Goal: Communication & Community: Answer question/provide support

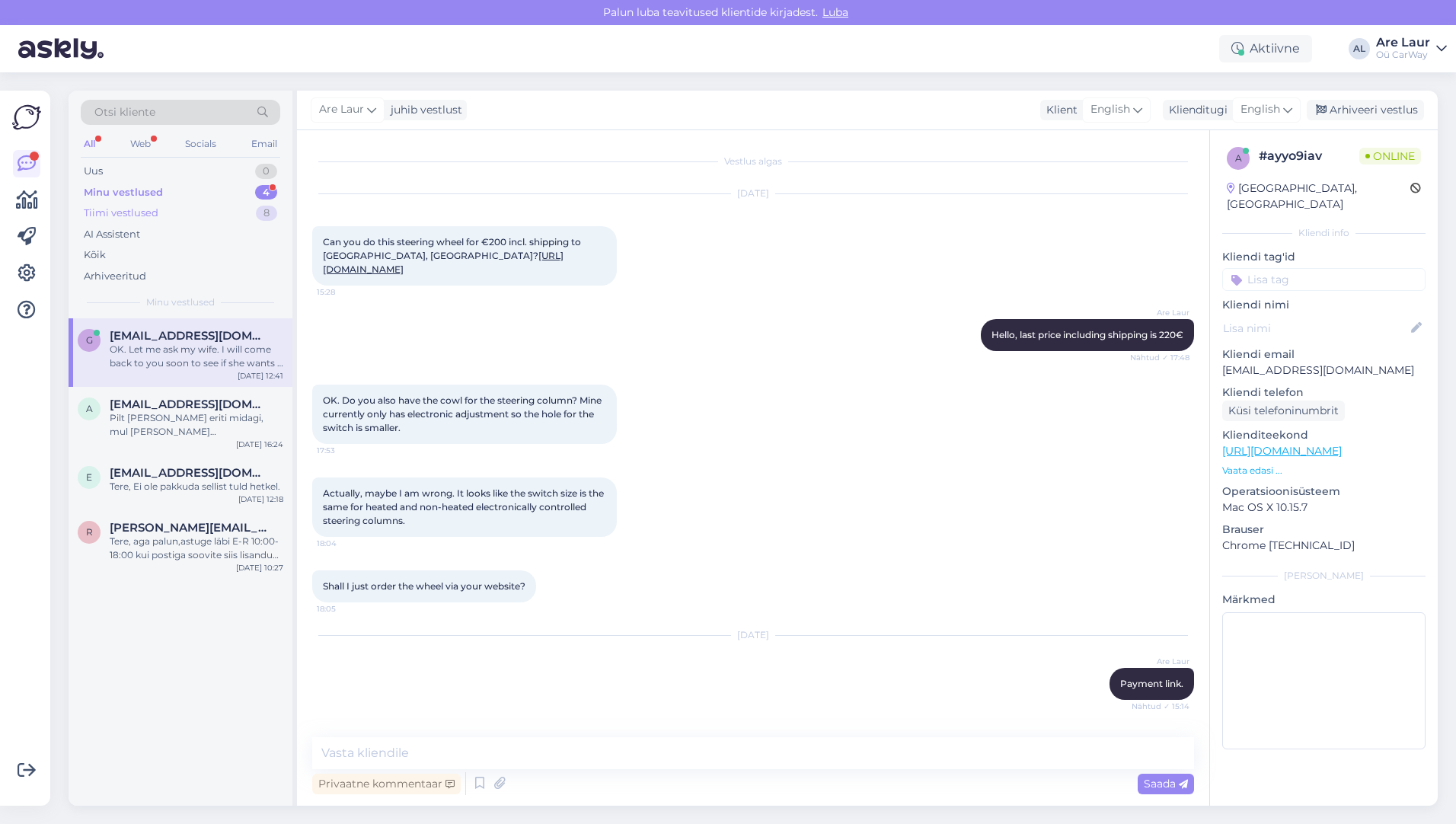
scroll to position [1643, 0]
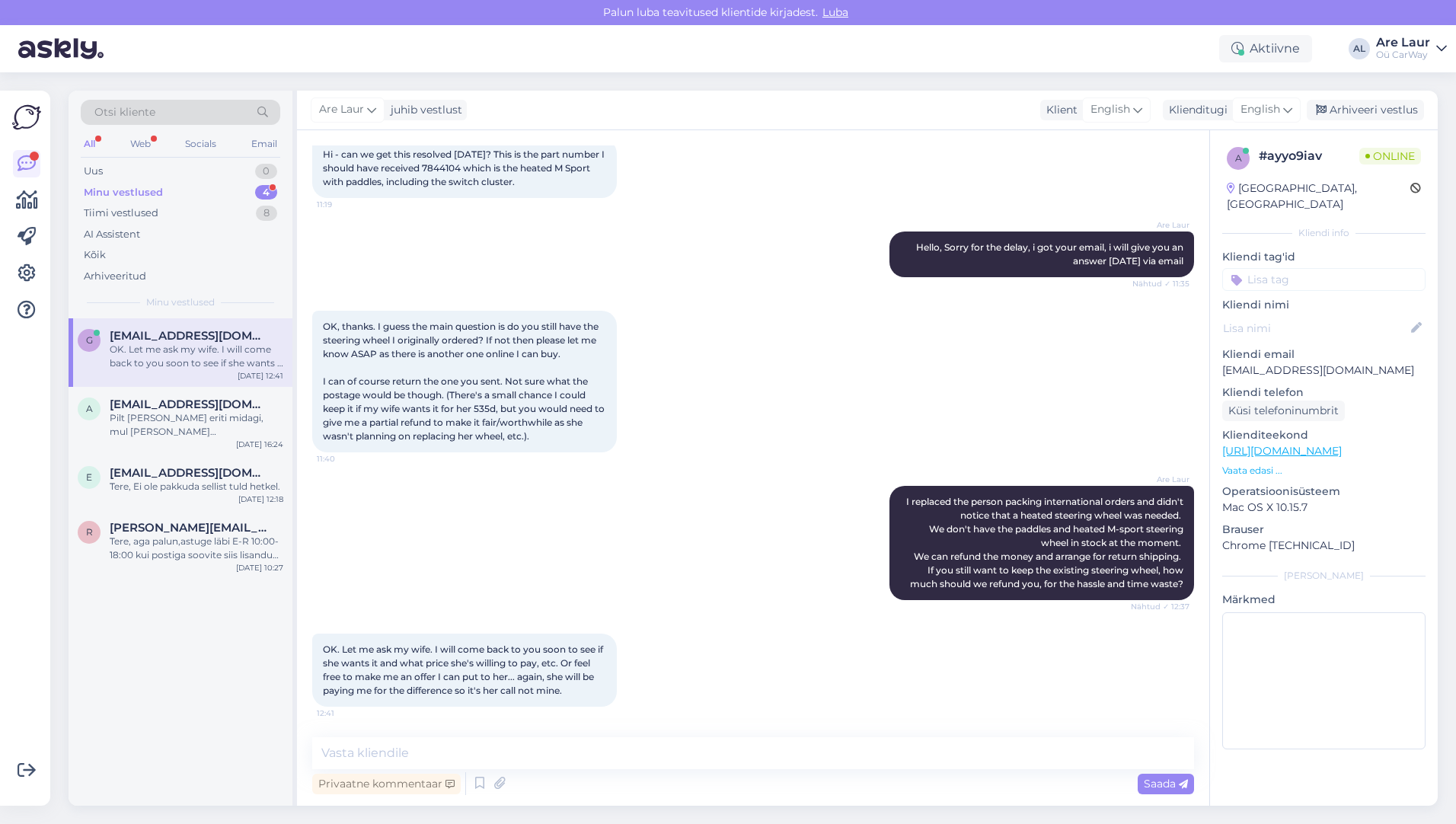
click at [136, 190] on div "Minu vestlused" at bounding box center [123, 193] width 79 height 15
click at [176, 399] on span "[EMAIL_ADDRESS][DOMAIN_NAME]" at bounding box center [189, 404] width 158 height 13
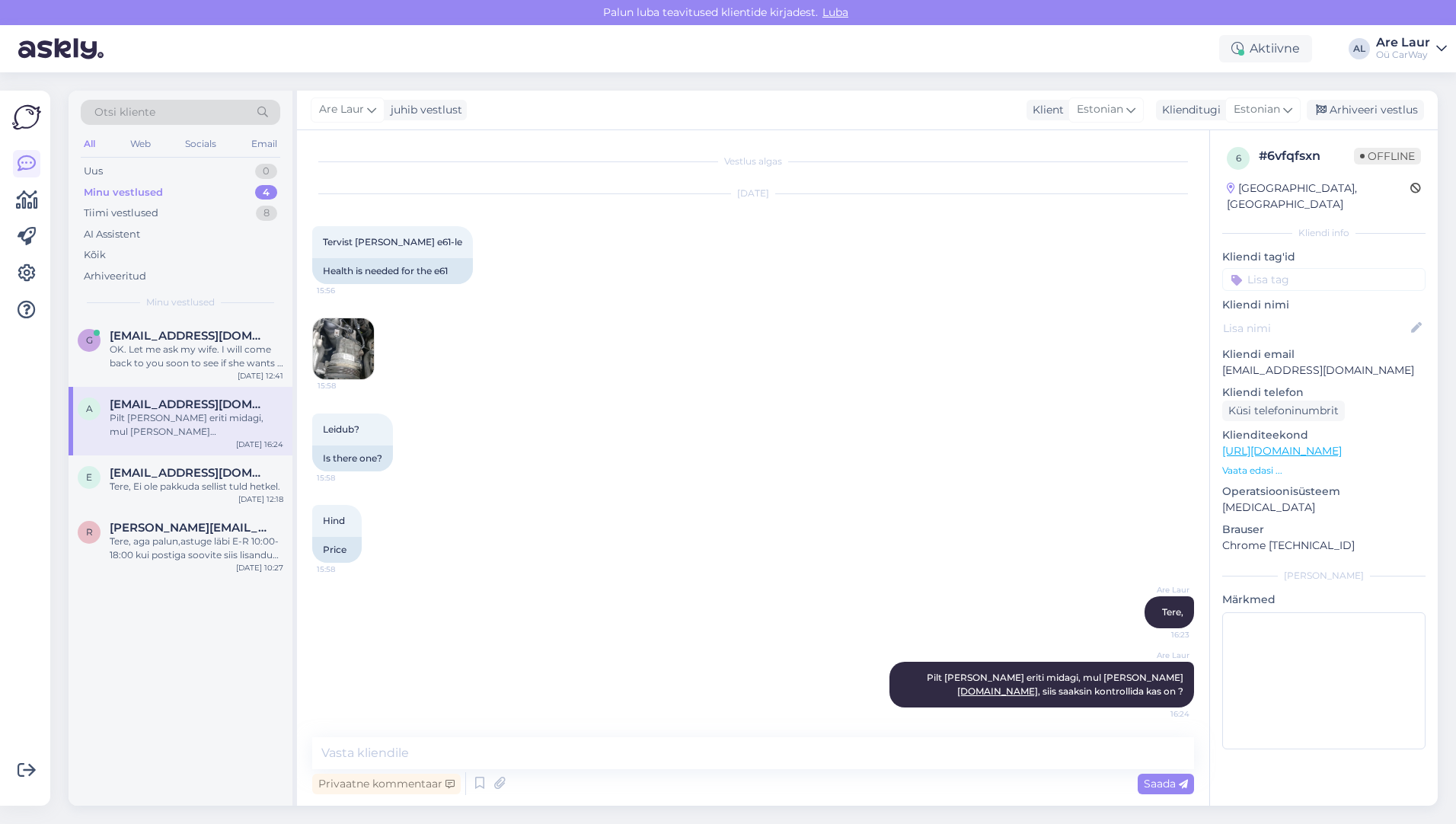
scroll to position [1, 0]
click at [174, 480] on div "Tere, Ei ole pakkuda sellist tuld hetkel." at bounding box center [196, 486] width 174 height 13
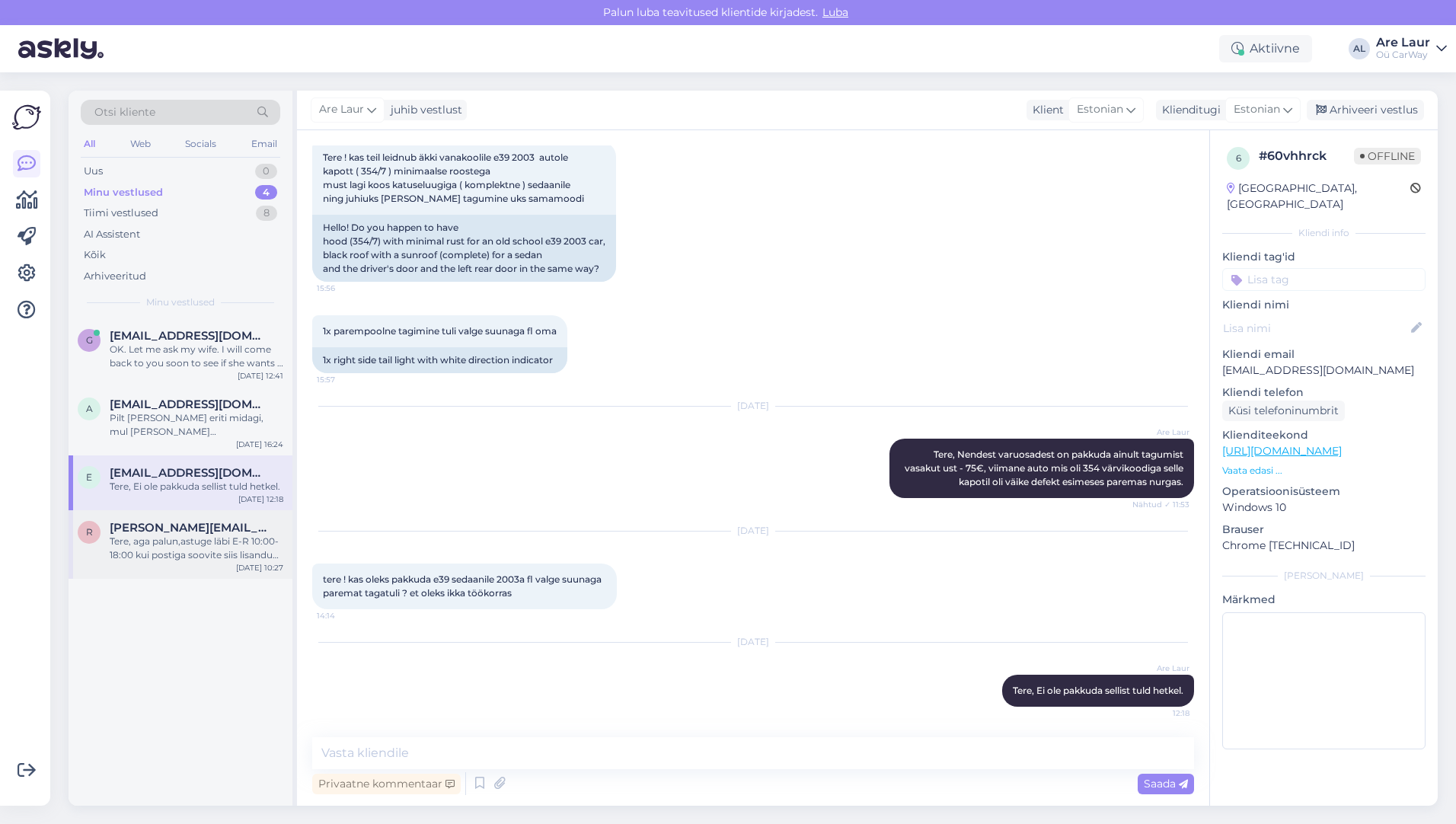
click at [159, 535] on div "Tere, aga palun,astuge läbi E-R 10:00-18:00 kui postiga soovite siis lisandub p…" at bounding box center [196, 548] width 174 height 27
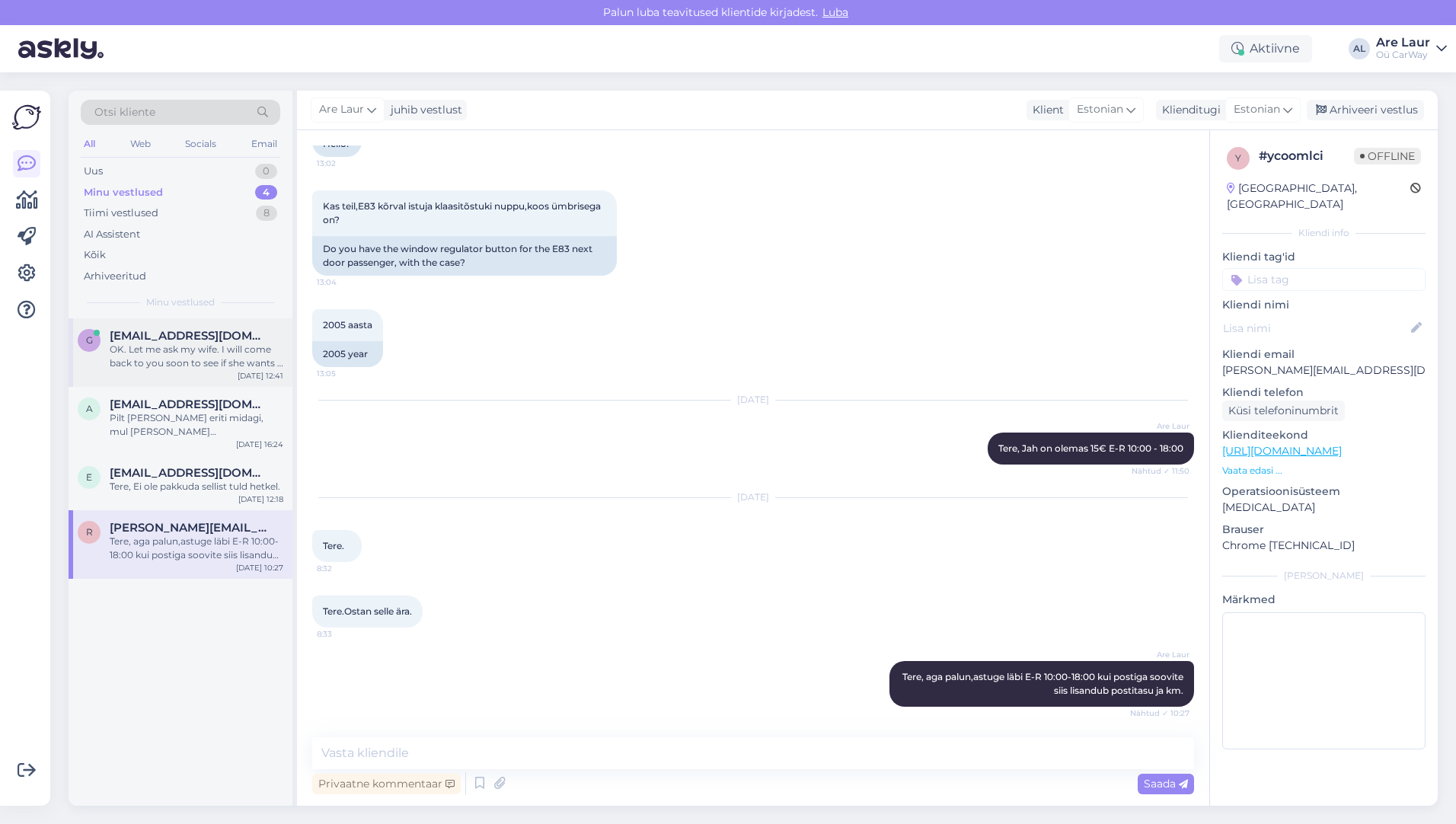
click at [152, 344] on div "OK. Let me ask my wife. I will come back to you soon to see if she wants it and…" at bounding box center [196, 356] width 174 height 27
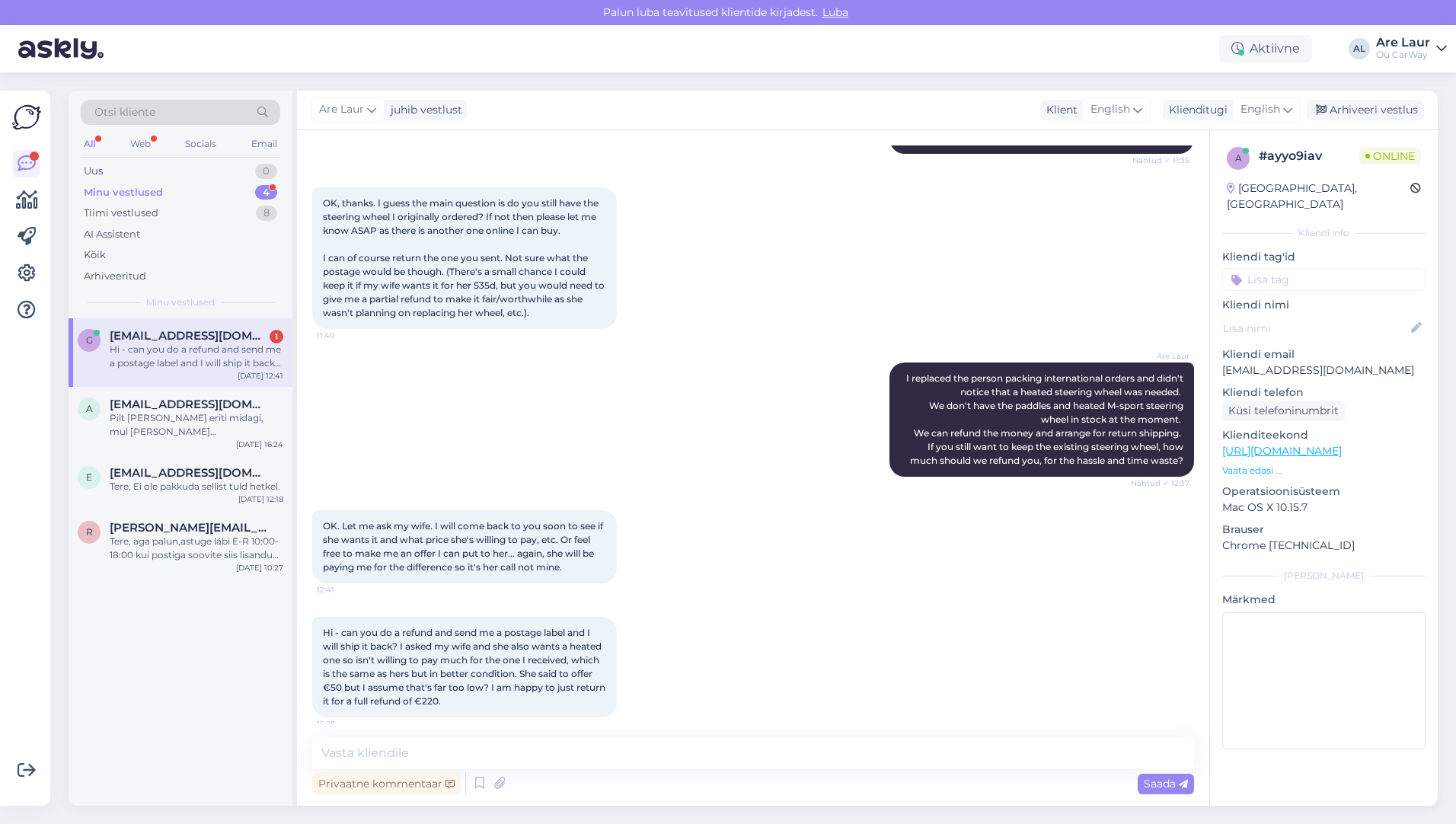
scroll to position [1777, 0]
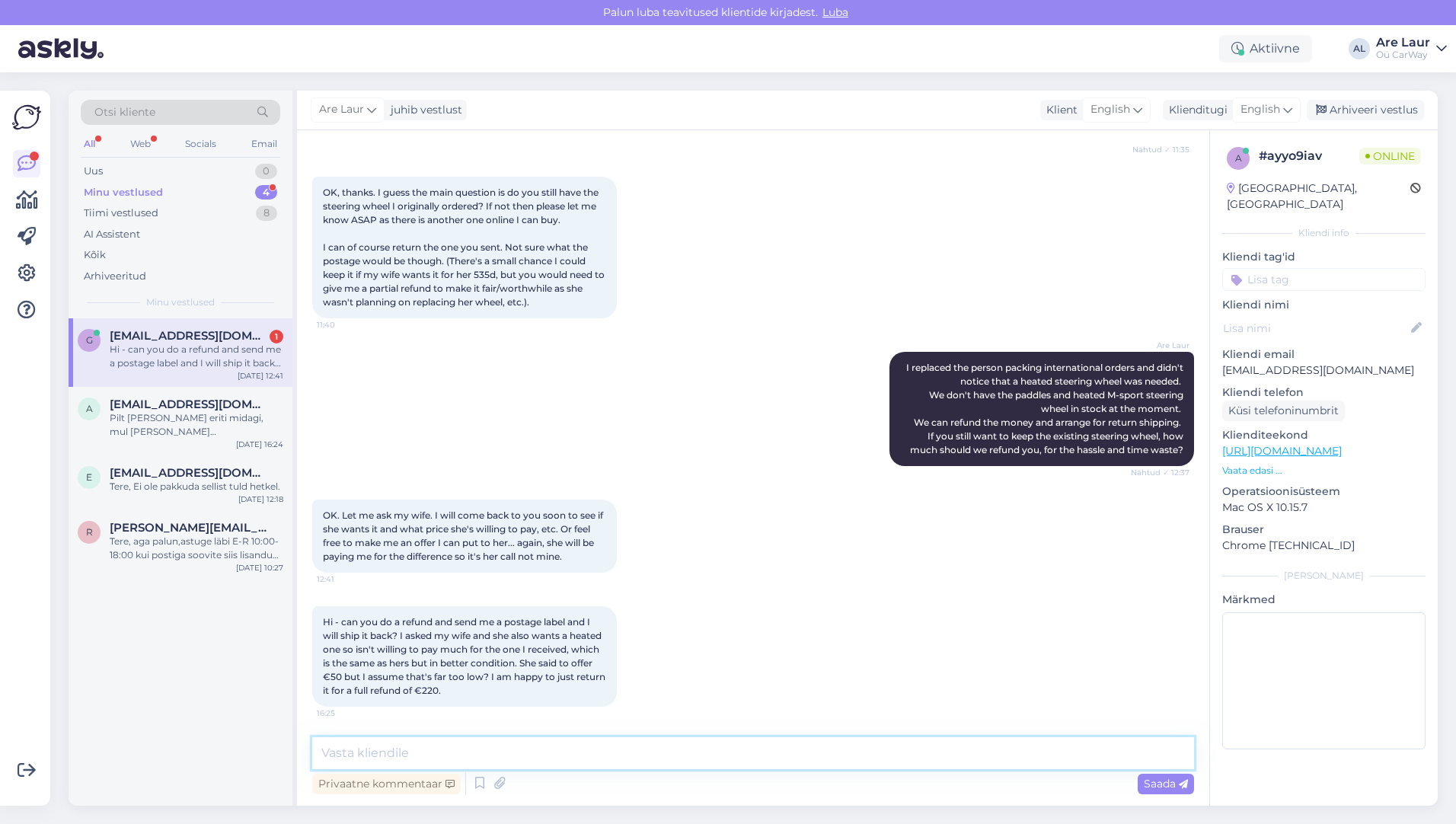
click at [396, 750] on textarea at bounding box center [753, 753] width 881 height 32
click at [350, 755] on textarea at bounding box center [753, 753] width 881 height 32
type textarea "Hi, if i transfer you 170€, you would keep the one you got, and we can go on wi…"
click at [1149, 781] on span "Saada" at bounding box center [1166, 783] width 44 height 13
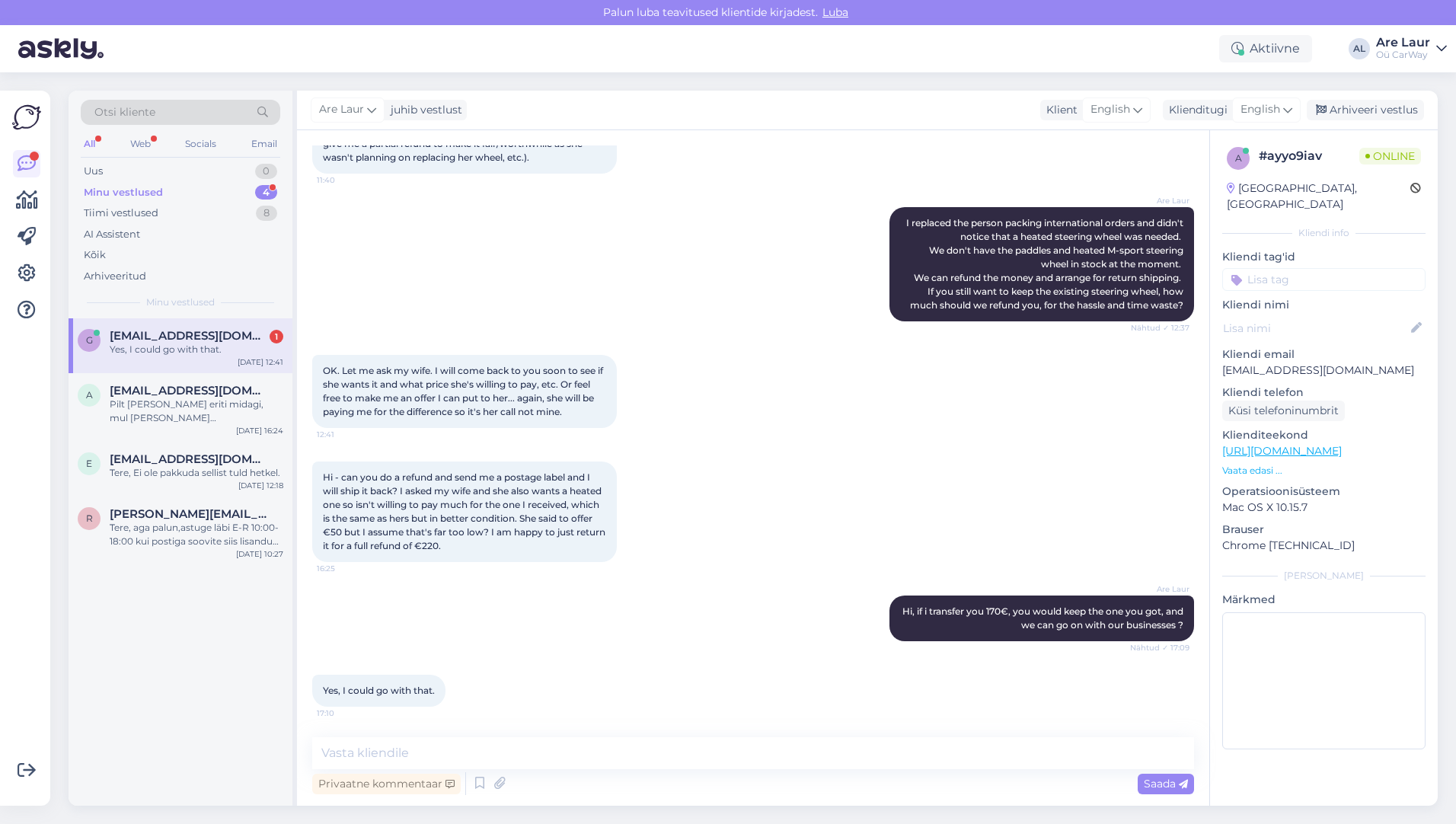
scroll to position [1921, 0]
click at [409, 752] on textarea at bounding box center [753, 753] width 881 height 32
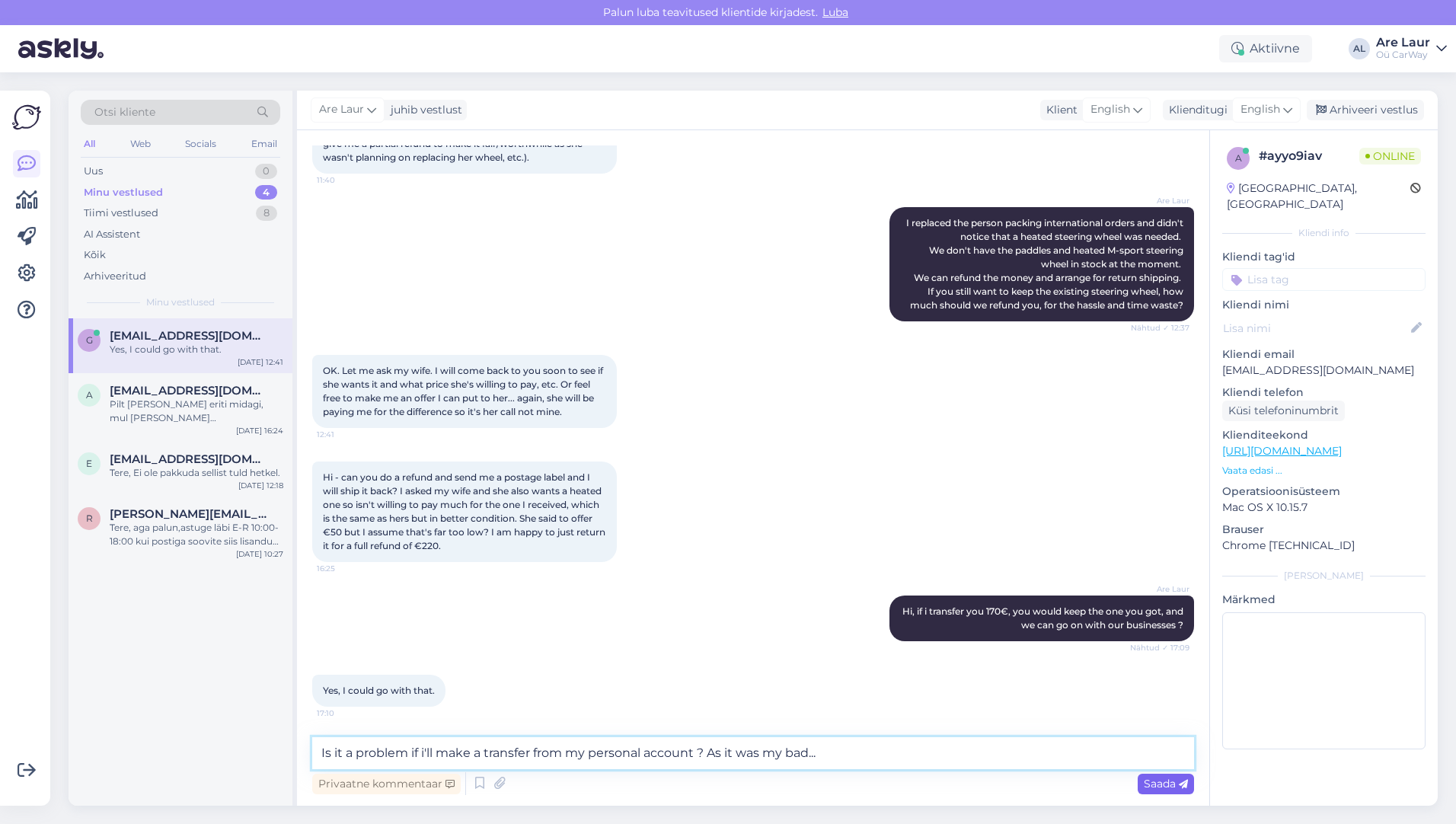
type textarea "Is it a problem if i'll make a transfer from my personal account ? As it was my…"
click at [1157, 785] on span "Saada" at bounding box center [1166, 783] width 44 height 13
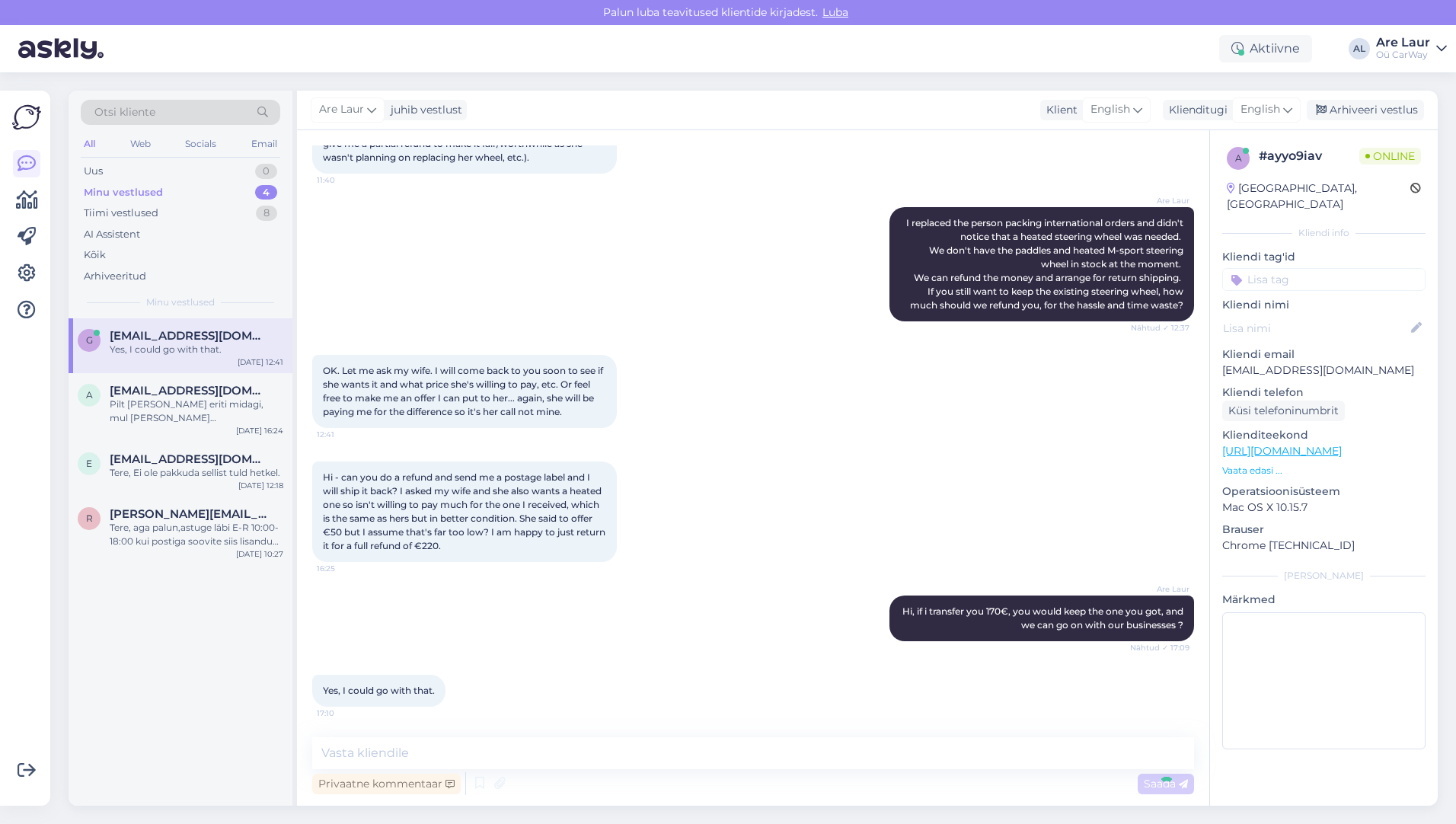
scroll to position [2001, 0]
